Goal: Information Seeking & Learning: Learn about a topic

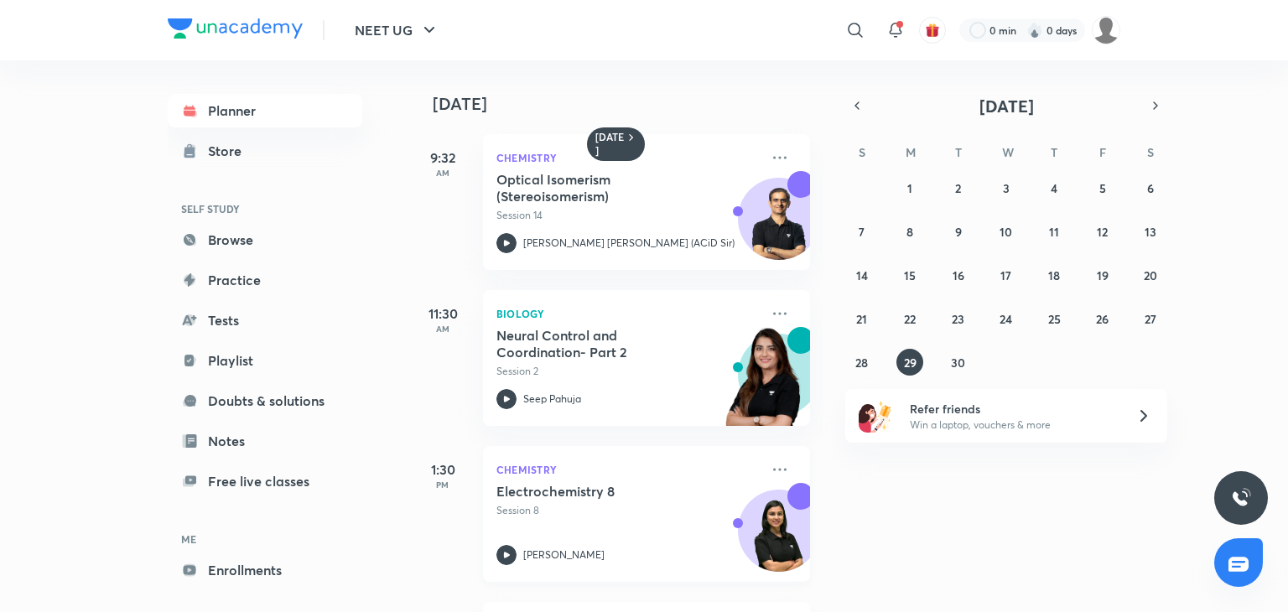
scroll to position [152, 0]
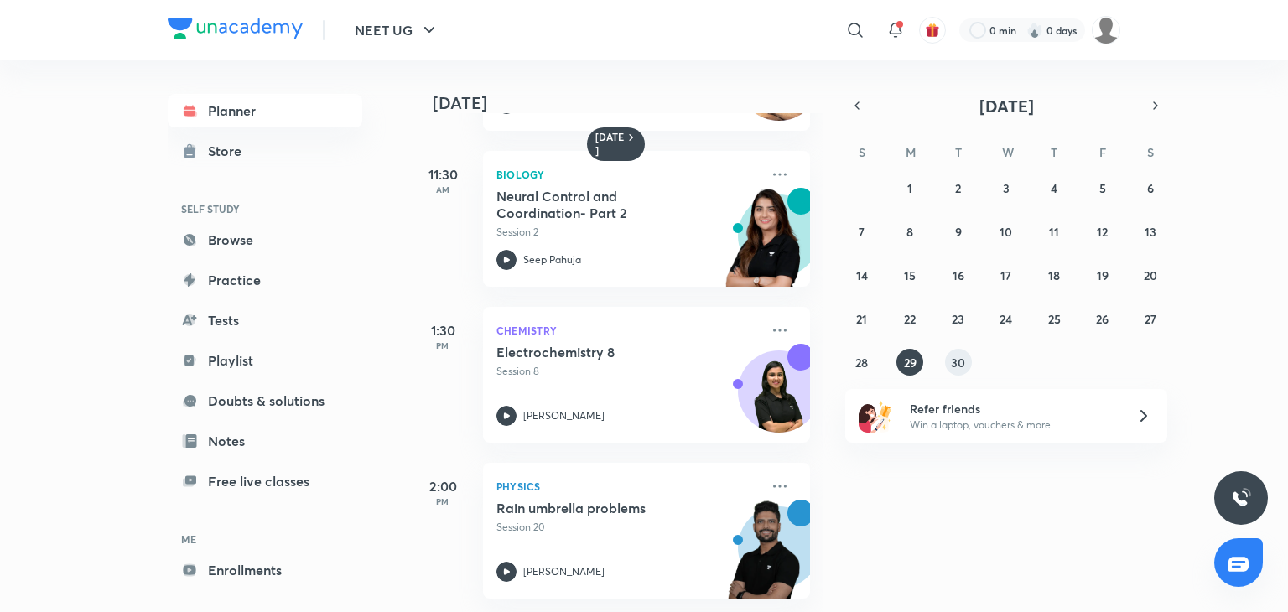
click at [953, 363] on abbr "30" at bounding box center [958, 363] width 14 height 16
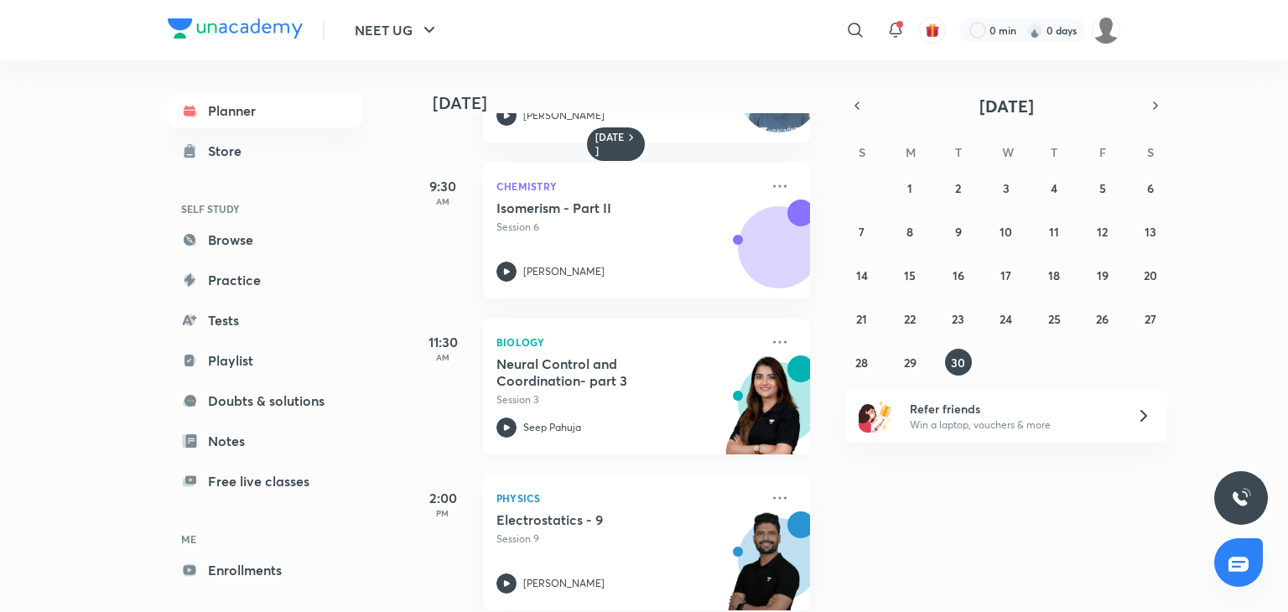
scroll to position [127, 0]
click at [597, 405] on p "Session 3" at bounding box center [627, 399] width 263 height 15
